Goal: Task Accomplishment & Management: Manage account settings

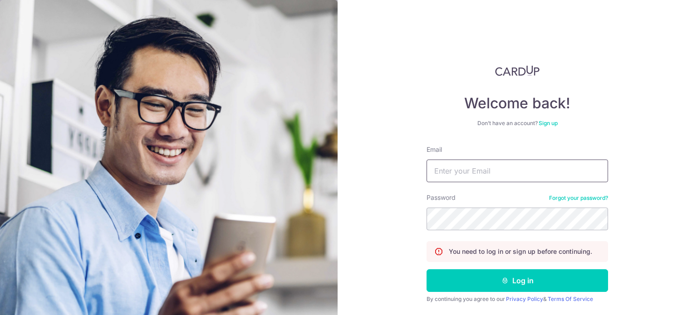
click at [473, 172] on input "Email" at bounding box center [518, 171] width 182 height 23
type input "[EMAIL_ADDRESS][DOMAIN_NAME]"
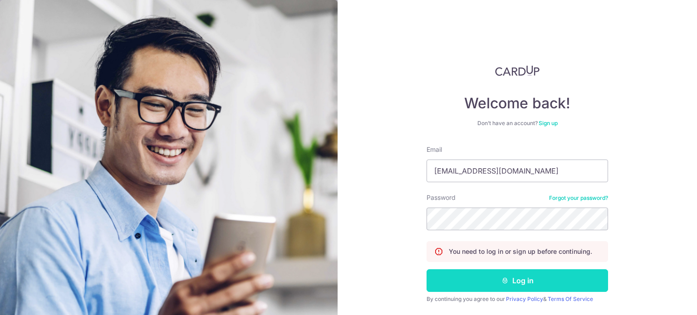
click at [478, 280] on button "Log in" at bounding box center [518, 281] width 182 height 23
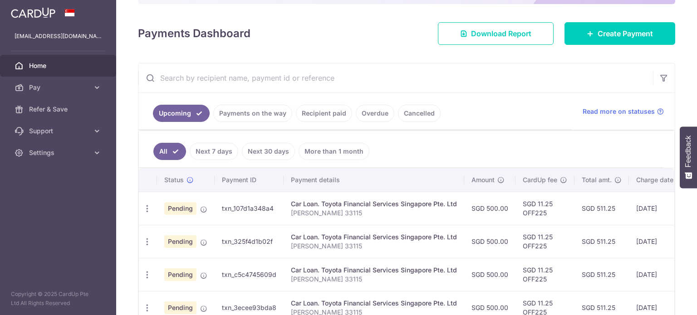
scroll to position [136, 0]
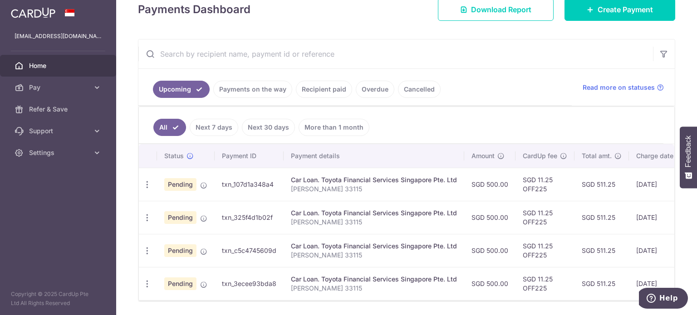
click at [234, 92] on link "Payments on the way" at bounding box center [252, 89] width 79 height 17
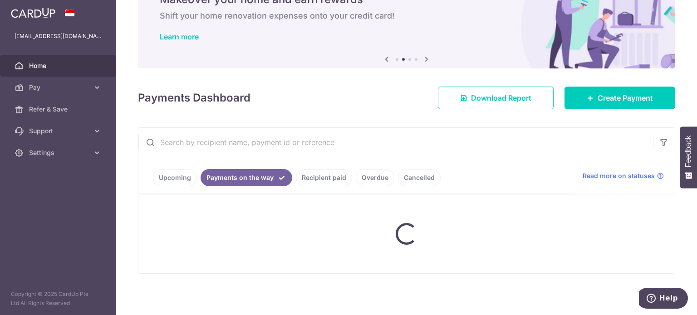
scroll to position [88, 0]
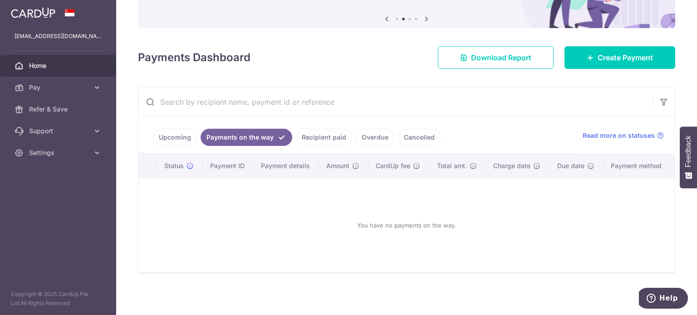
click at [299, 138] on link "Recipient paid" at bounding box center [324, 137] width 56 height 17
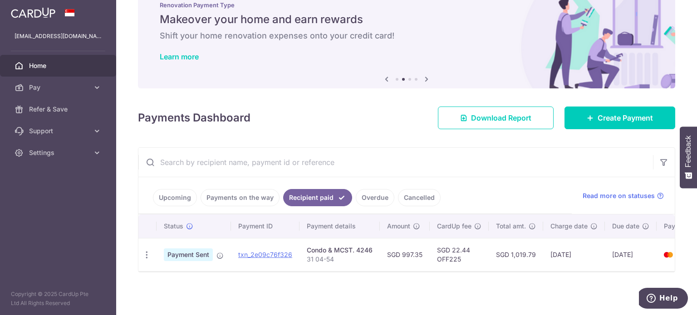
scroll to position [0, 51]
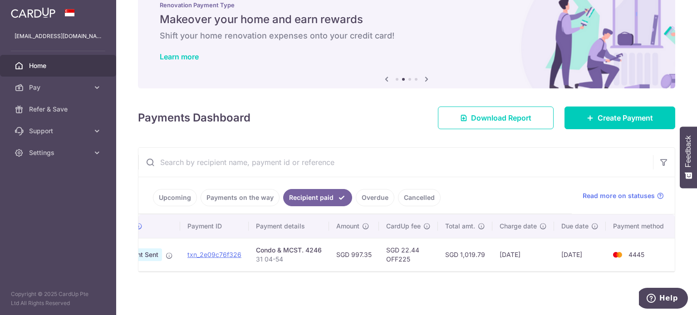
click at [42, 66] on span "Home" at bounding box center [59, 65] width 60 height 9
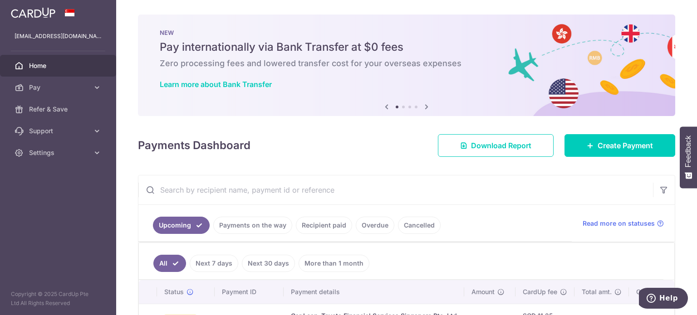
click at [423, 108] on icon at bounding box center [426, 106] width 11 height 11
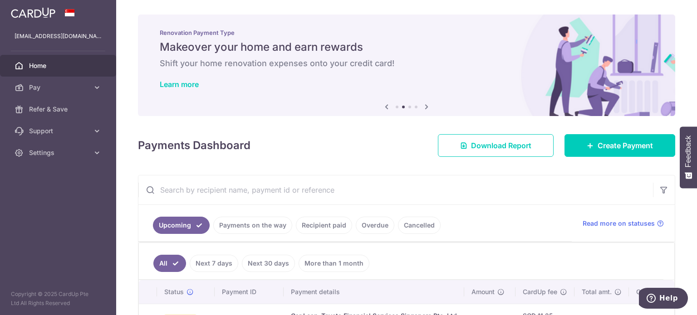
click at [423, 108] on icon at bounding box center [426, 106] width 11 height 11
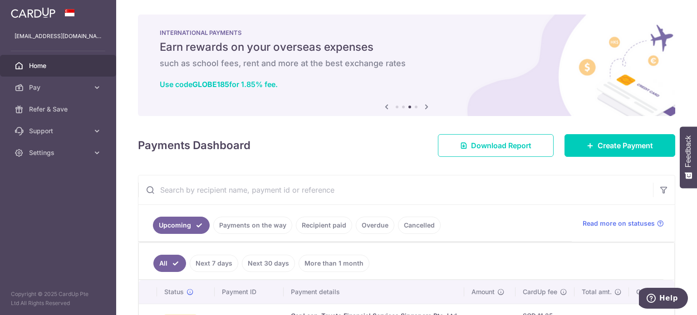
click at [423, 108] on icon at bounding box center [426, 106] width 11 height 11
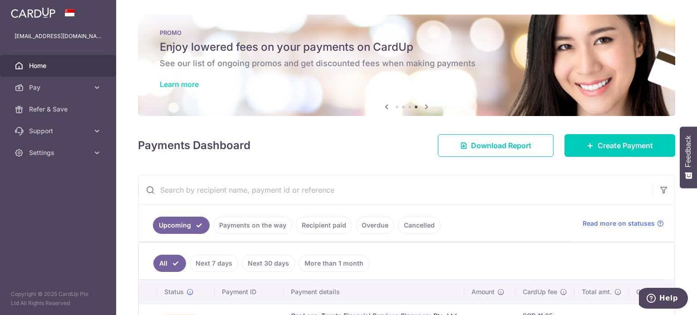
click at [188, 89] on link "Learn more" at bounding box center [179, 84] width 39 height 9
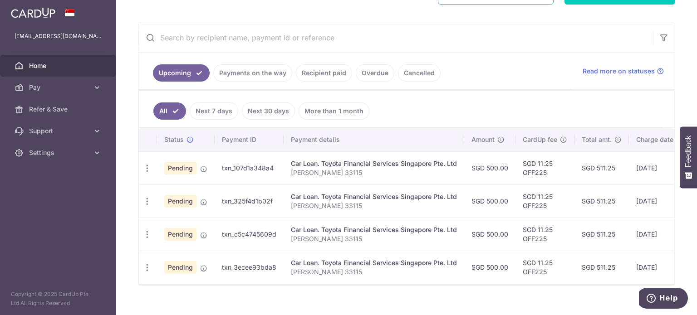
scroll to position [168, 0]
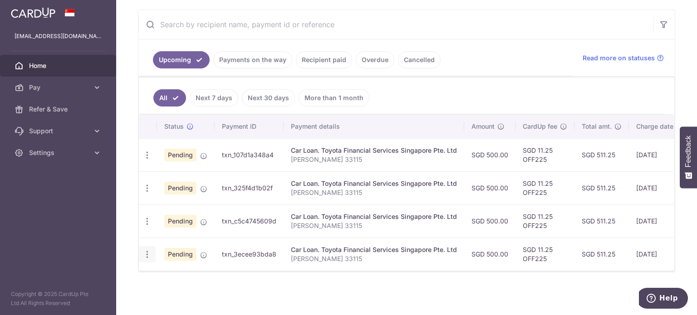
click at [145, 250] on icon "button" at bounding box center [148, 255] width 10 height 10
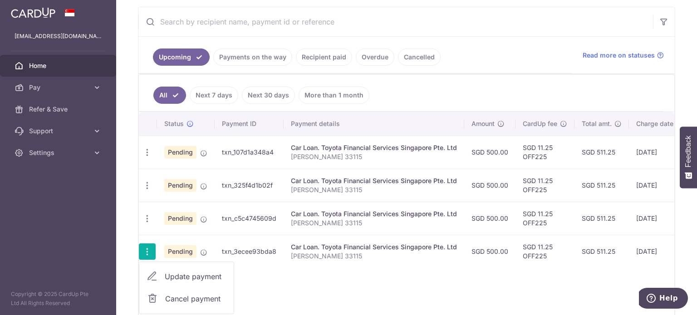
click at [169, 294] on span "Cancel payment" at bounding box center [195, 299] width 61 height 11
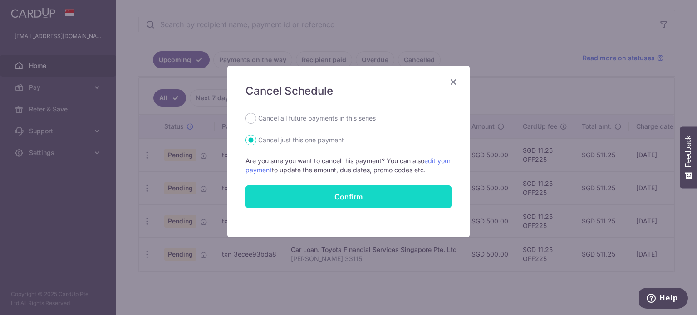
click at [351, 202] on button "Confirm" at bounding box center [349, 197] width 206 height 23
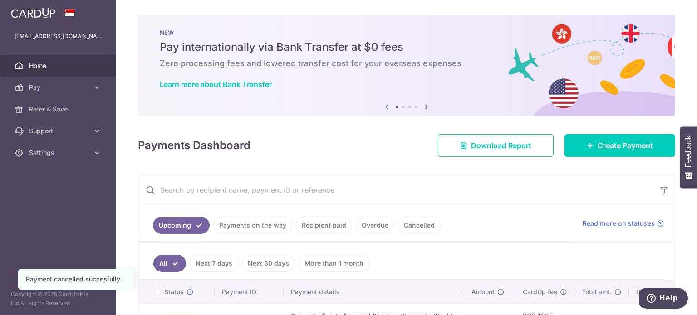
scroll to position [135, 0]
